Goal: Navigation & Orientation: Find specific page/section

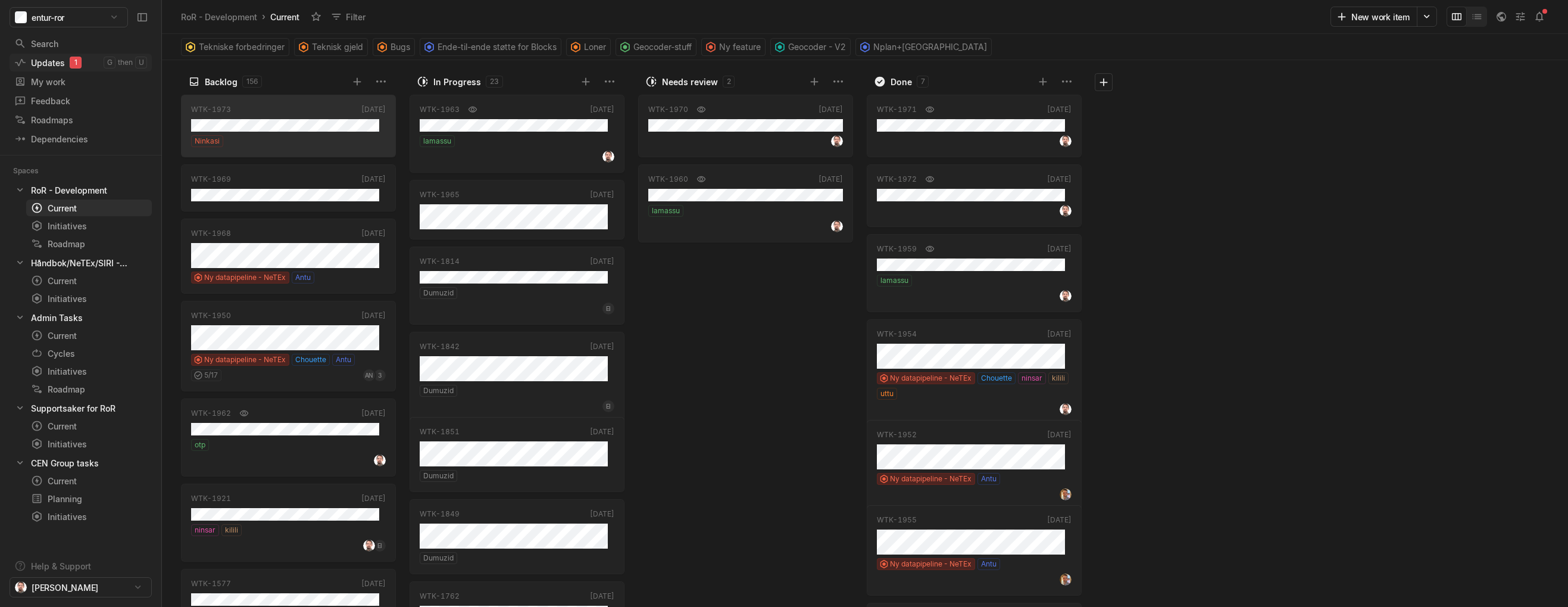
click at [49, 63] on div "Updates 1" at bounding box center [58, 62] width 89 height 13
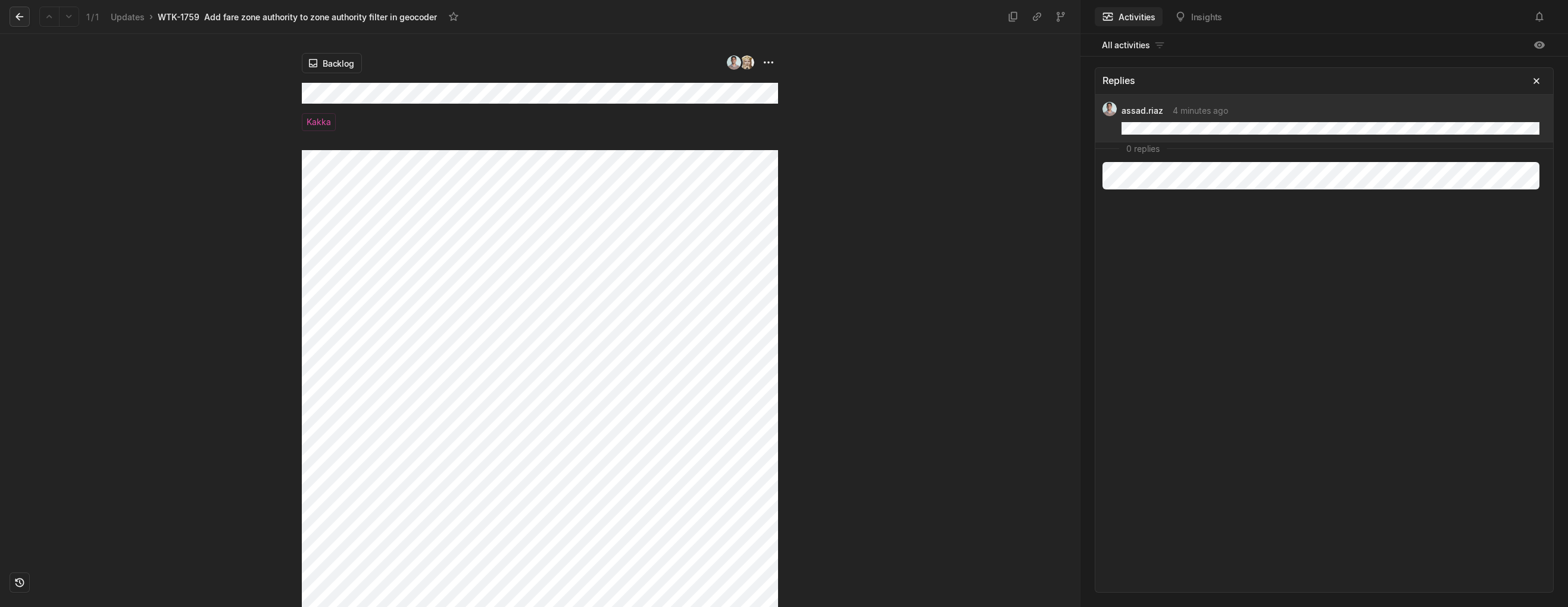
click at [20, 14] on icon at bounding box center [20, 17] width 12 height 12
